Goal: Transaction & Acquisition: Purchase product/service

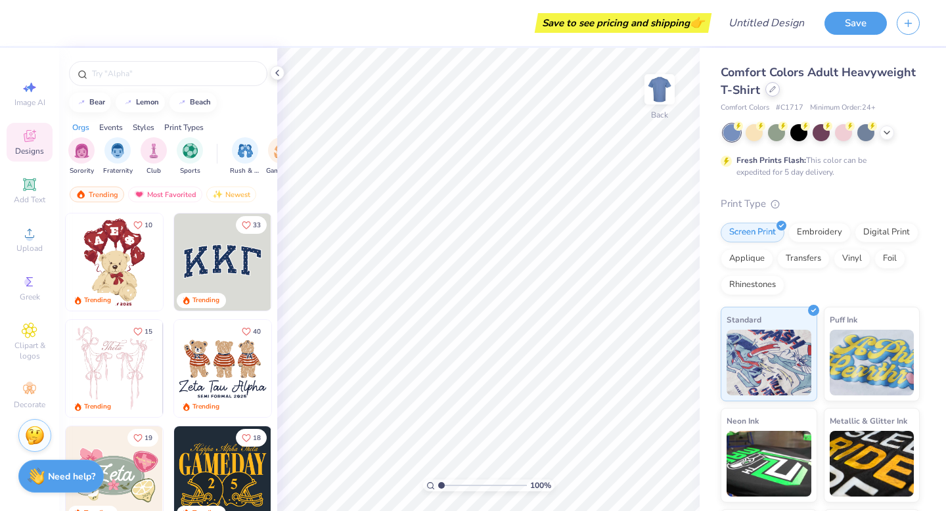
click at [772, 93] on div at bounding box center [772, 89] width 14 height 14
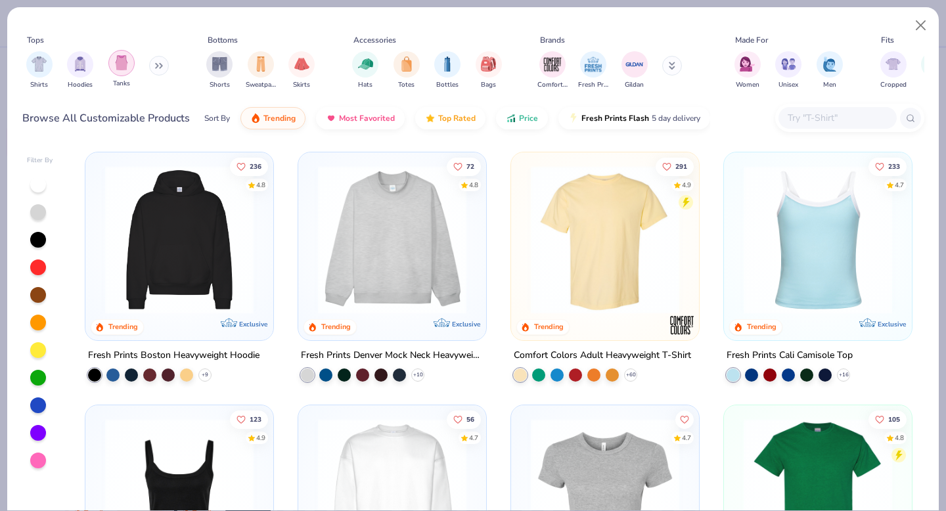
click at [114, 65] on img "filter for Tanks" at bounding box center [121, 62] width 14 height 15
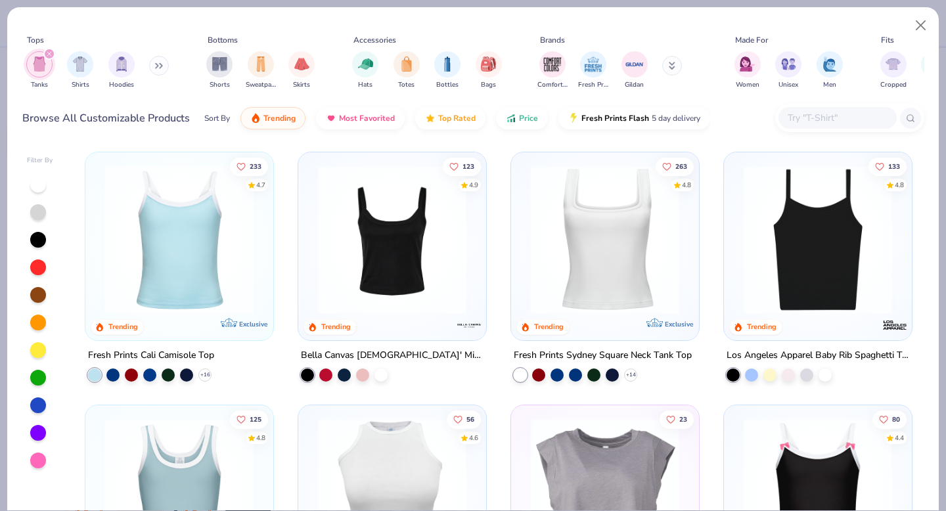
click at [38, 405] on div at bounding box center [38, 405] width 16 height 16
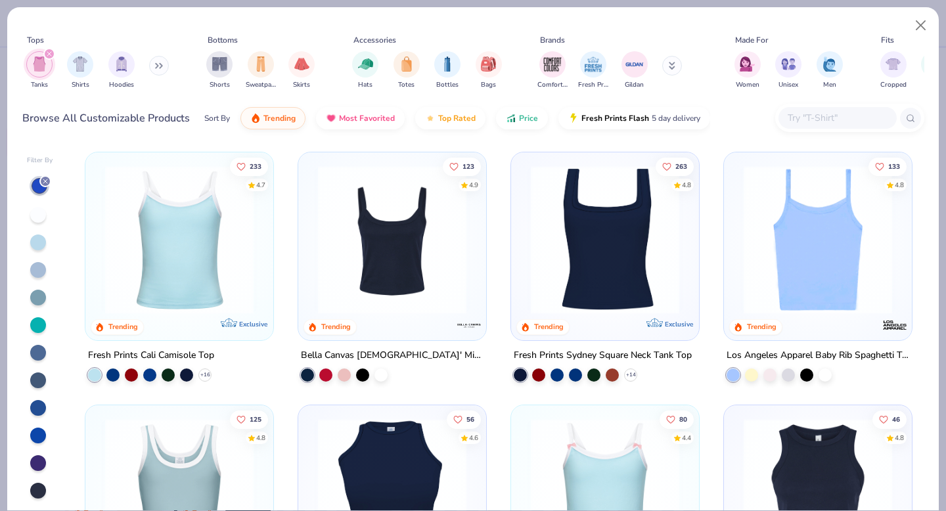
click at [408, 228] on img at bounding box center [392, 239] width 162 height 148
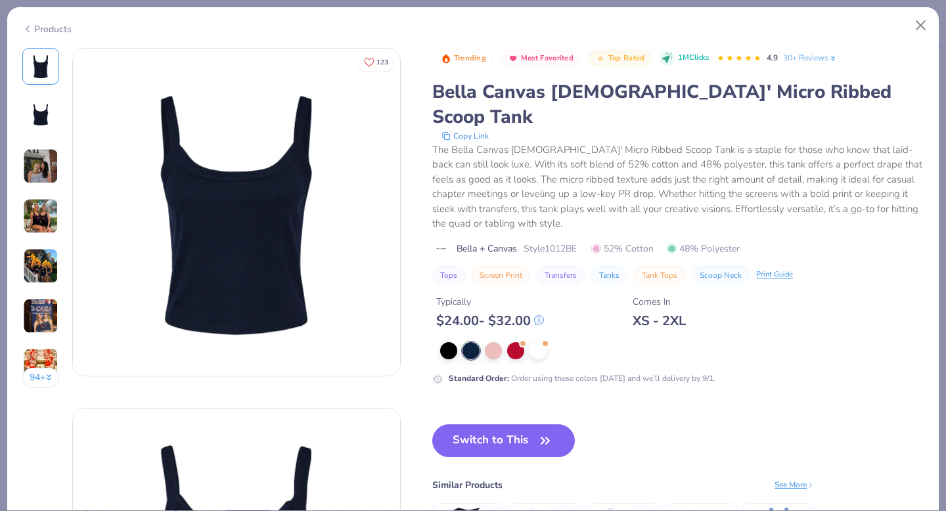
click at [41, 213] on img at bounding box center [40, 215] width 35 height 35
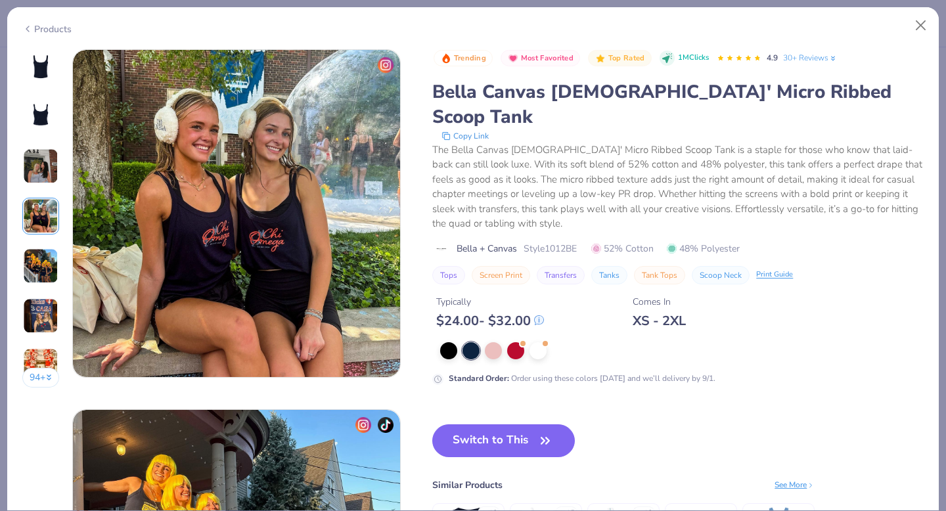
scroll to position [1080, 0]
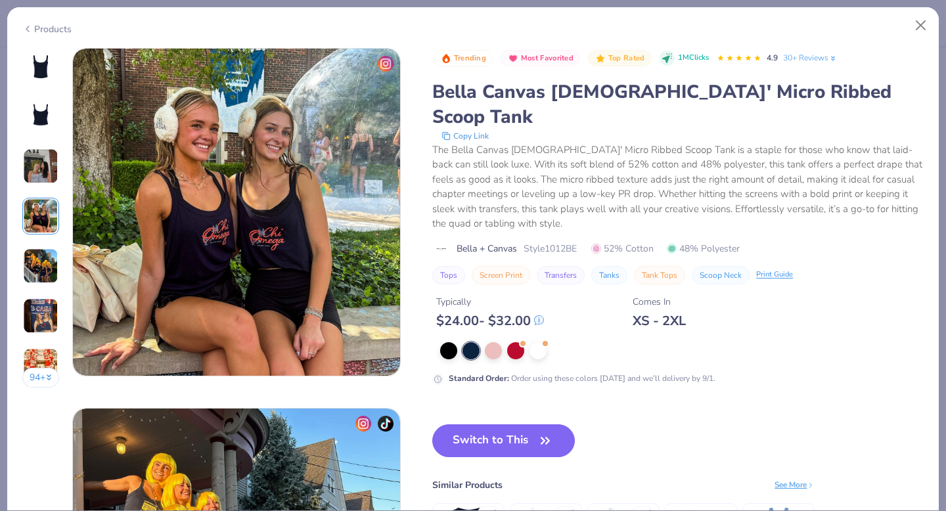
click at [47, 255] on img at bounding box center [40, 265] width 35 height 35
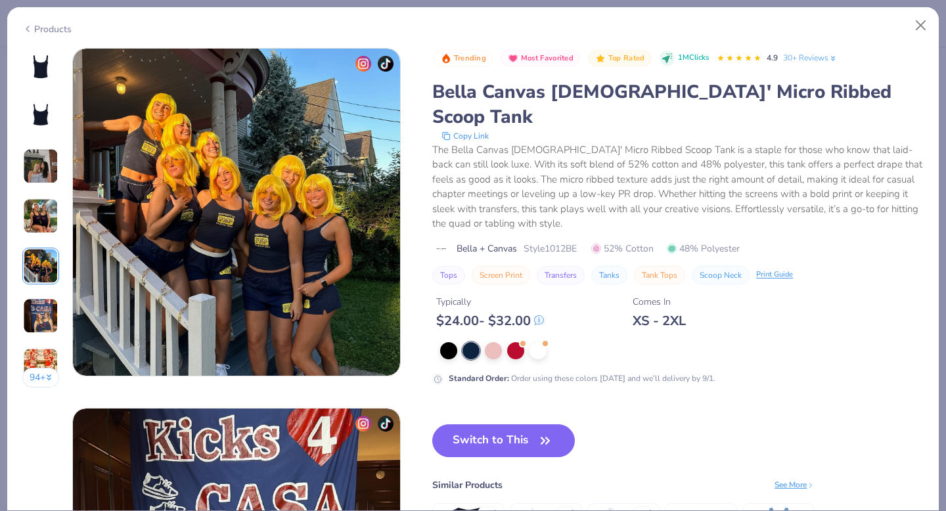
click at [33, 333] on img at bounding box center [40, 315] width 35 height 35
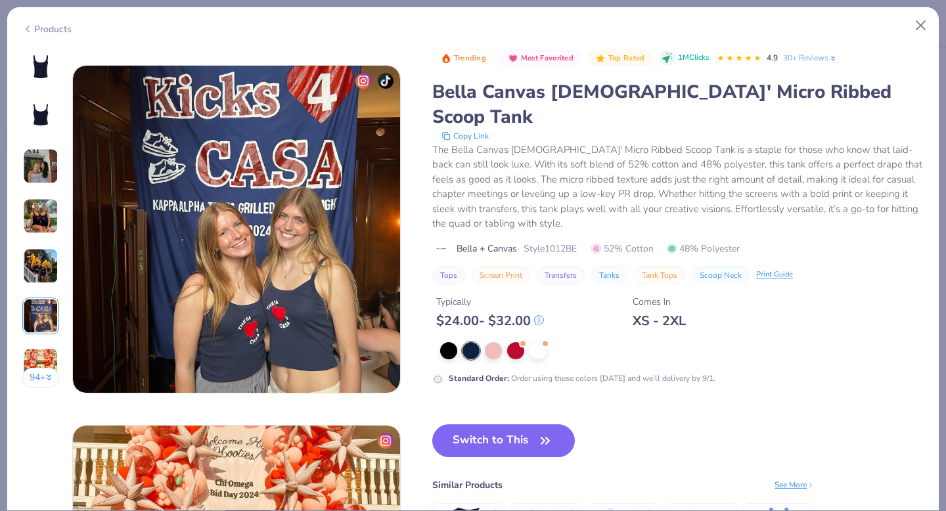
scroll to position [1799, 0]
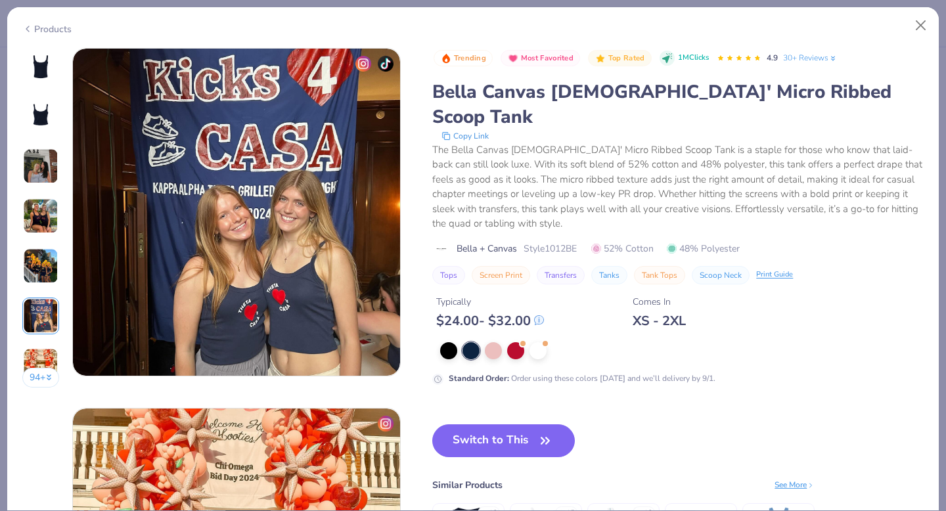
click at [47, 350] on img at bounding box center [40, 365] width 35 height 35
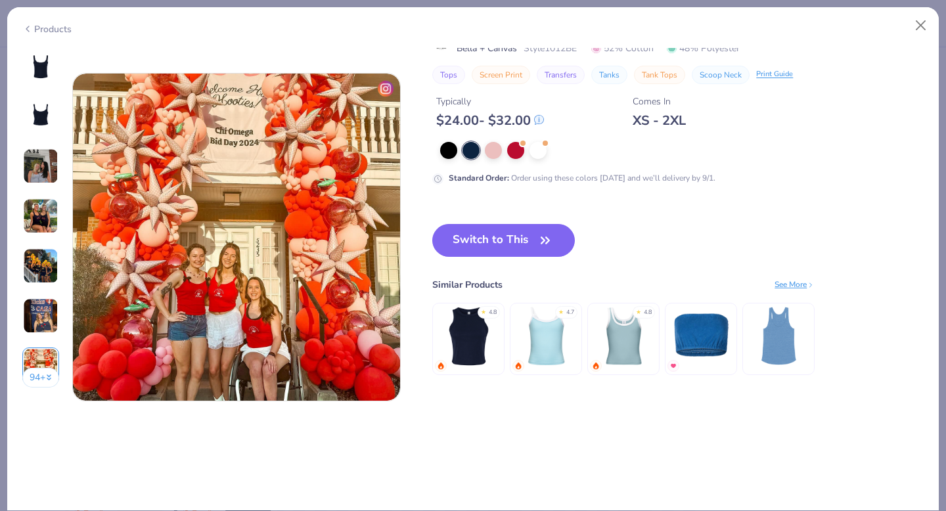
scroll to position [2159, 0]
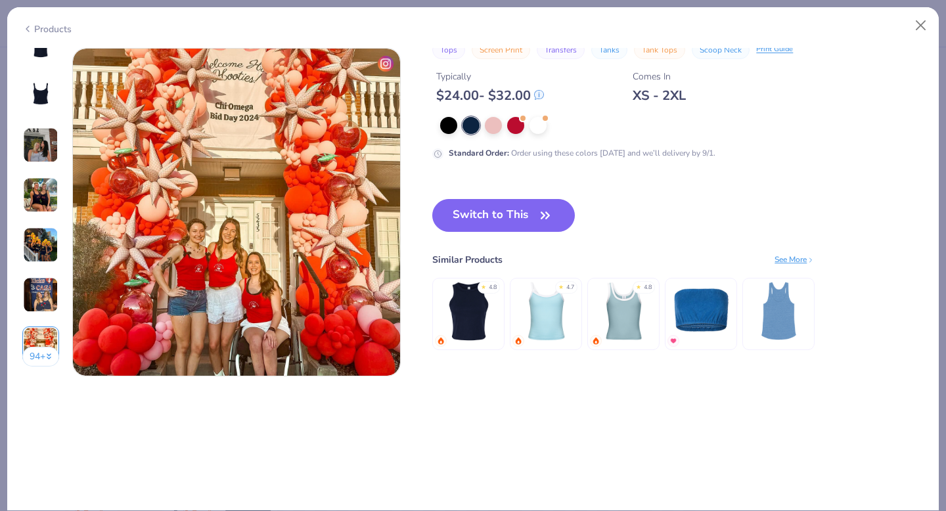
click at [38, 368] on div "94 +" at bounding box center [40, 201] width 37 height 349
click at [43, 354] on button "94 +" at bounding box center [40, 357] width 37 height 20
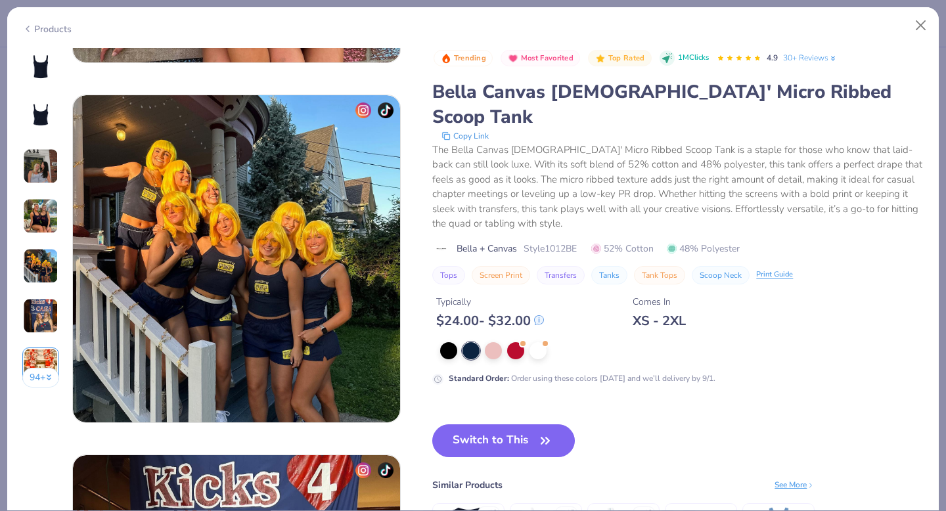
scroll to position [1327, 0]
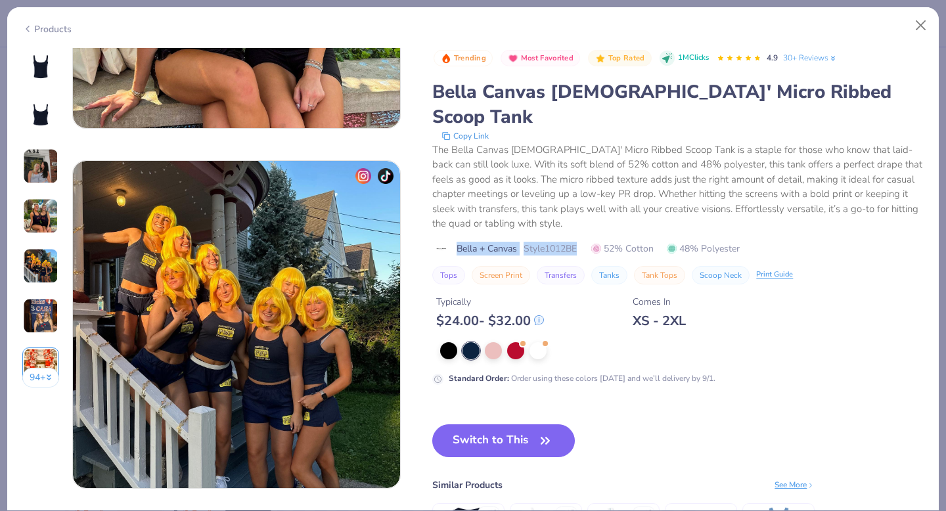
drag, startPoint x: 458, startPoint y: 221, endPoint x: 580, endPoint y: 224, distance: 122.2
click at [580, 242] on div "Bella + Canvas Style 1012BE 52% Cotton 48% Polyester" at bounding box center [677, 249] width 491 height 14
click at [540, 242] on span "Style 1012BE" at bounding box center [549, 249] width 53 height 14
drag, startPoint x: 525, startPoint y: 223, endPoint x: 582, endPoint y: 218, distance: 56.7
click at [582, 242] on div "Bella + Canvas Style 1012BE 52% Cotton 48% Polyester" at bounding box center [677, 249] width 491 height 14
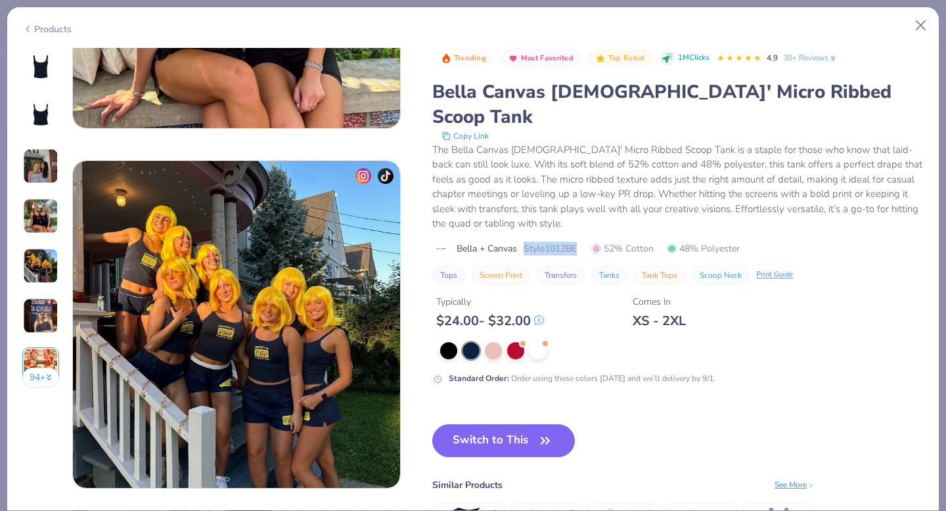
copy span "Style 1012BE"
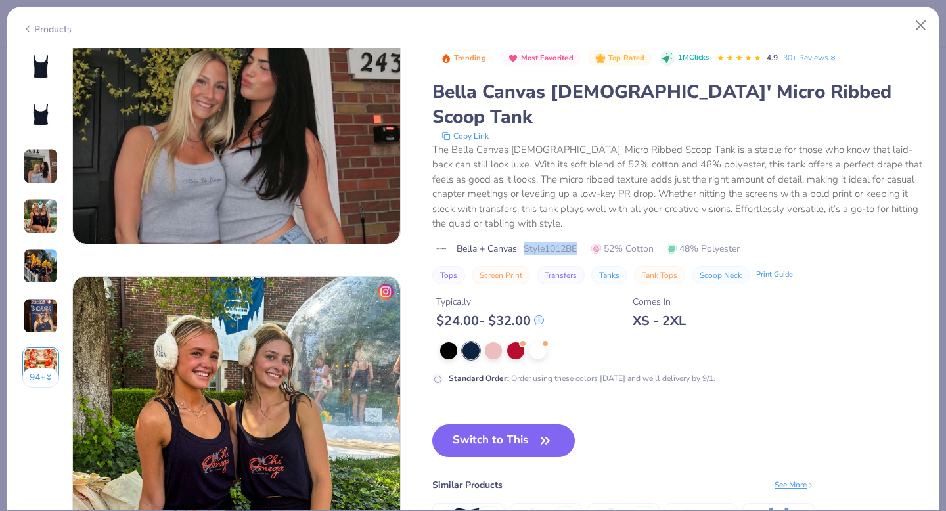
scroll to position [846, 0]
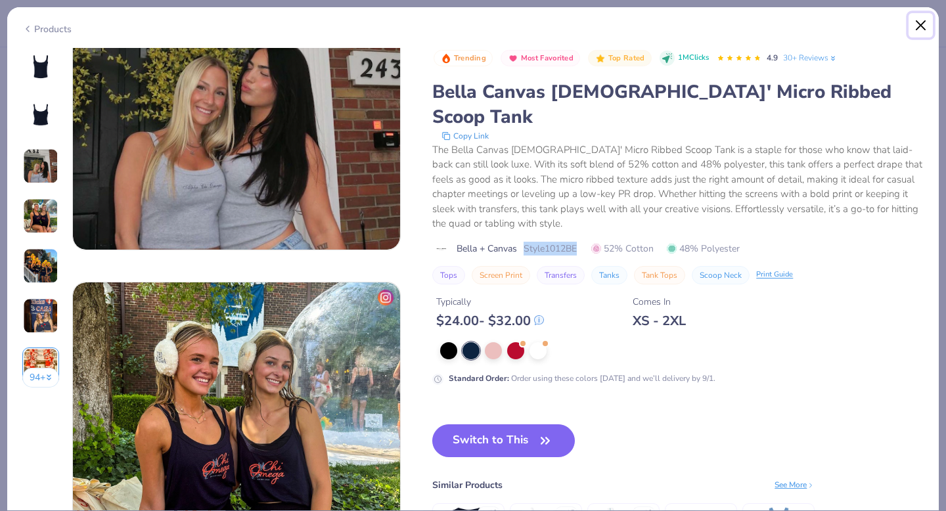
click at [917, 30] on button "Close" at bounding box center [920, 25] width 25 height 25
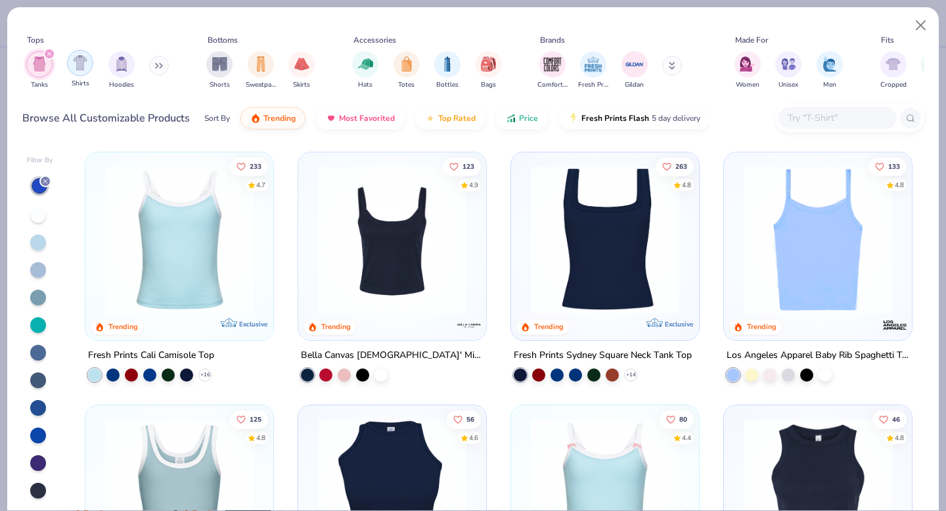
click at [81, 64] on img "filter for Shirts" at bounding box center [80, 62] width 15 height 15
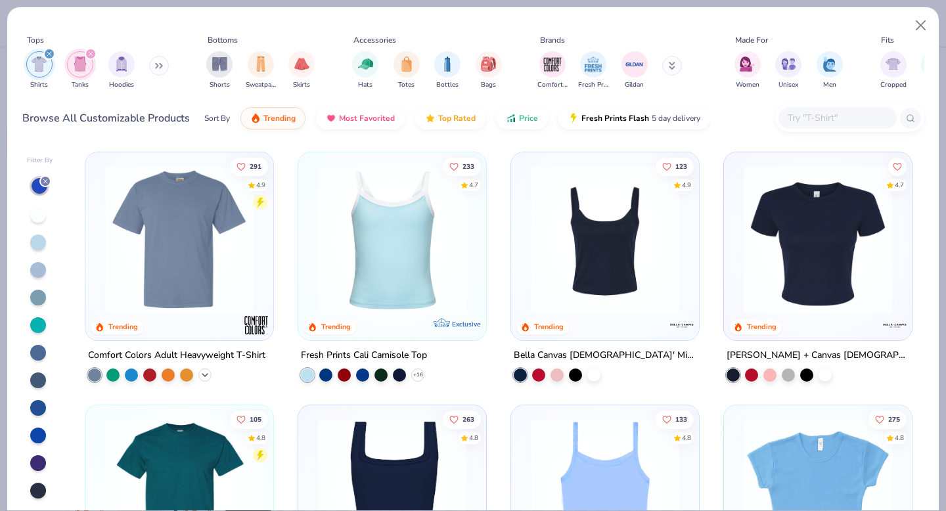
click at [206, 376] on icon at bounding box center [205, 375] width 11 height 11
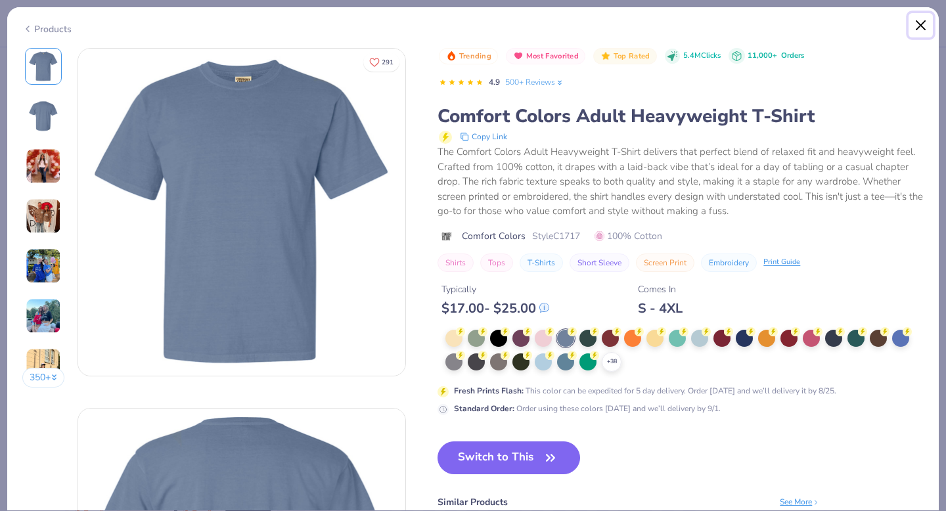
click at [919, 26] on button "Close" at bounding box center [920, 25] width 25 height 25
